Goal: Book appointment/travel/reservation

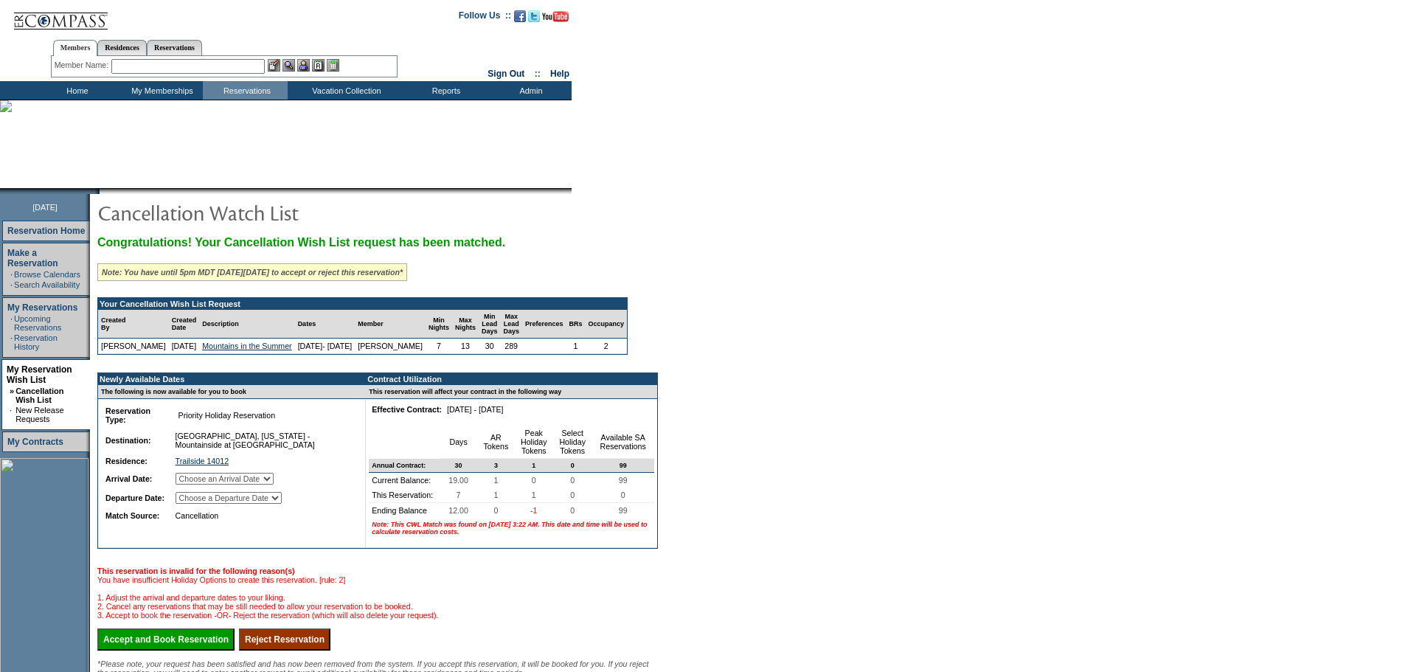
click at [274, 485] on select "Choose an Arrival Date [DATE] [DATE] [DATE] [DATE] [DATE] [DATE] [DATE]" at bounding box center [225, 479] width 98 height 12
click at [735, 215] on form "Follow Us ::" at bounding box center [702, 399] width 1405 height 798
click at [41, 387] on link "Cancellation Wish List" at bounding box center [39, 396] width 48 height 18
click at [266, 350] on link "Mountains in the Summer" at bounding box center [246, 346] width 89 height 9
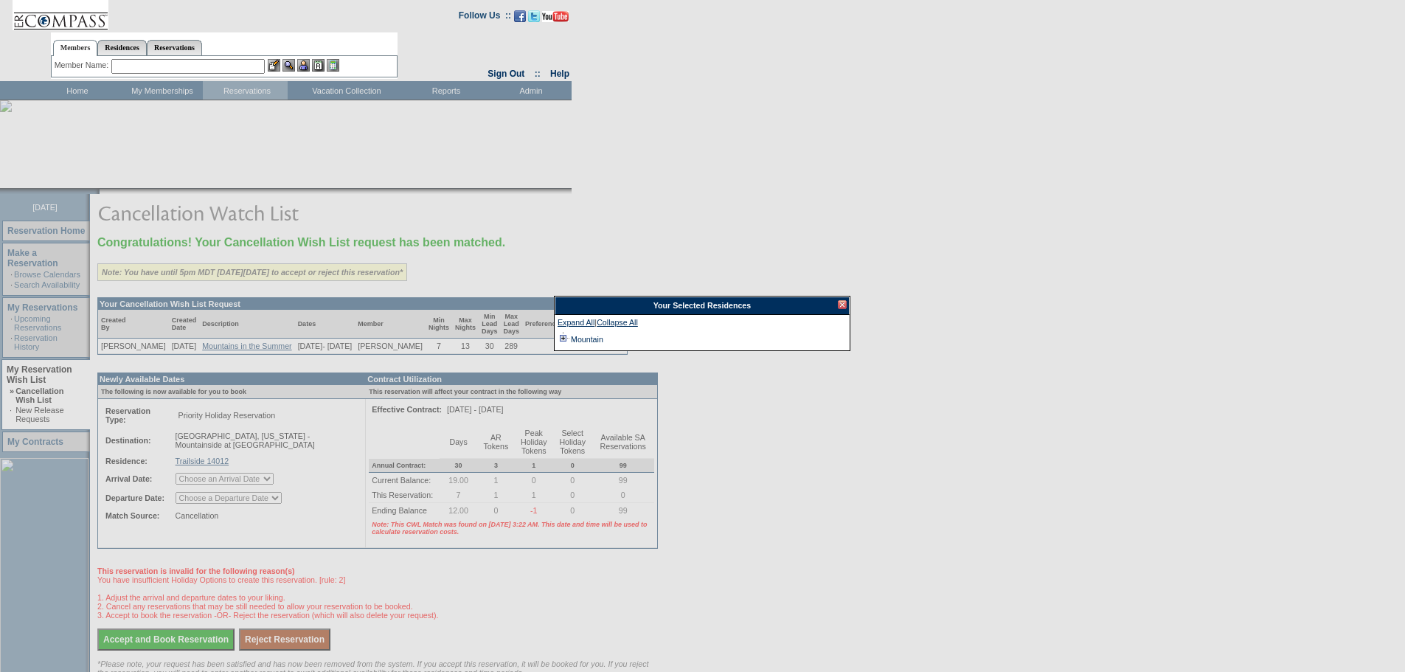
click at [563, 338] on td at bounding box center [564, 339] width 12 height 16
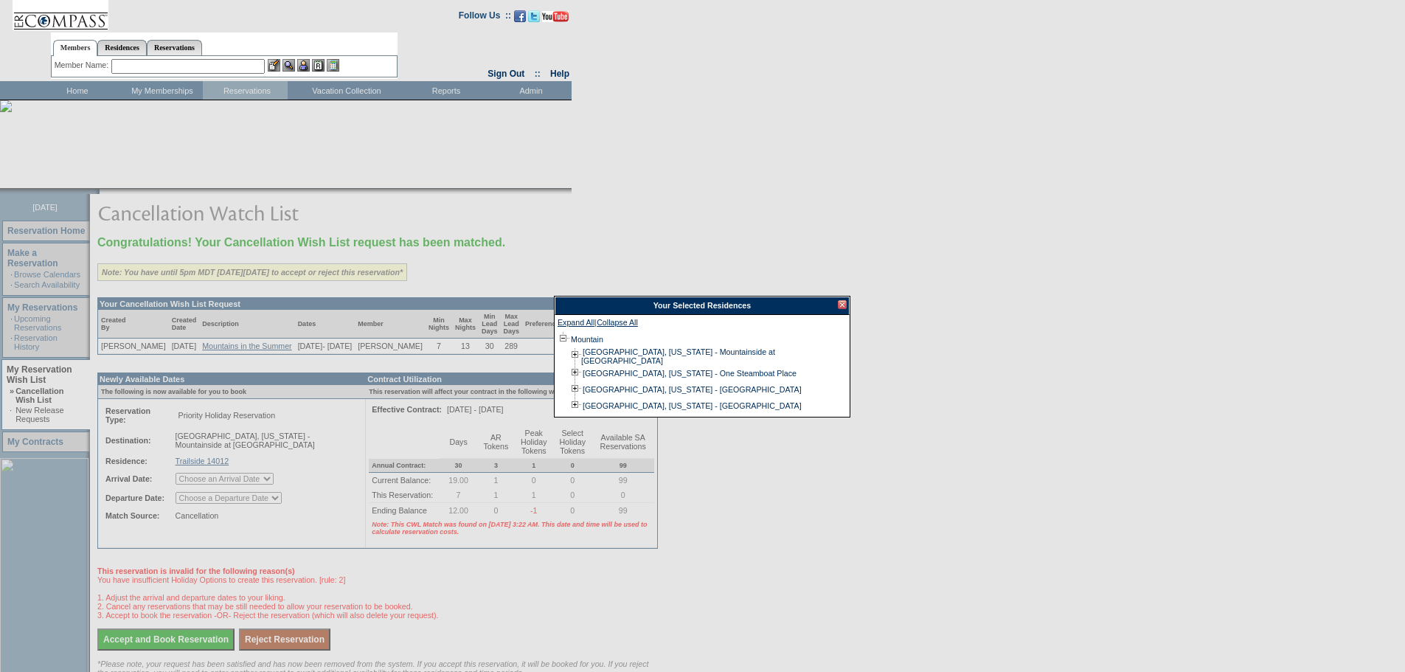
click at [839, 306] on div at bounding box center [842, 304] width 9 height 9
